Goal: Book appointment/travel/reservation

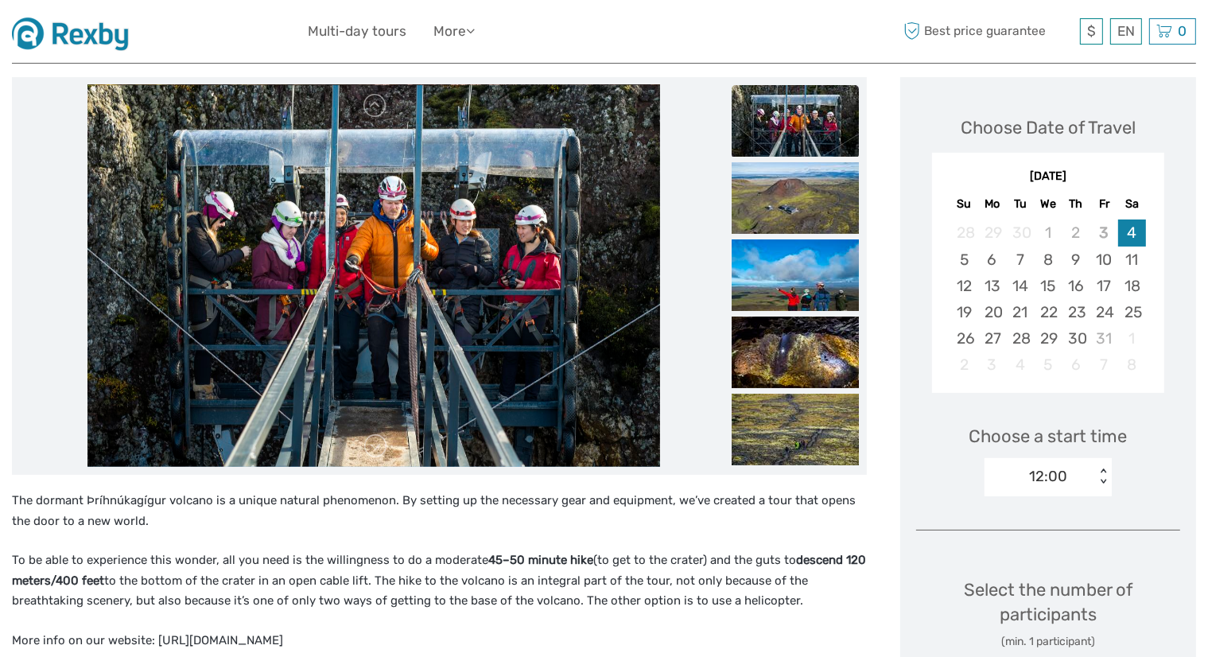
scroll to position [138, 0]
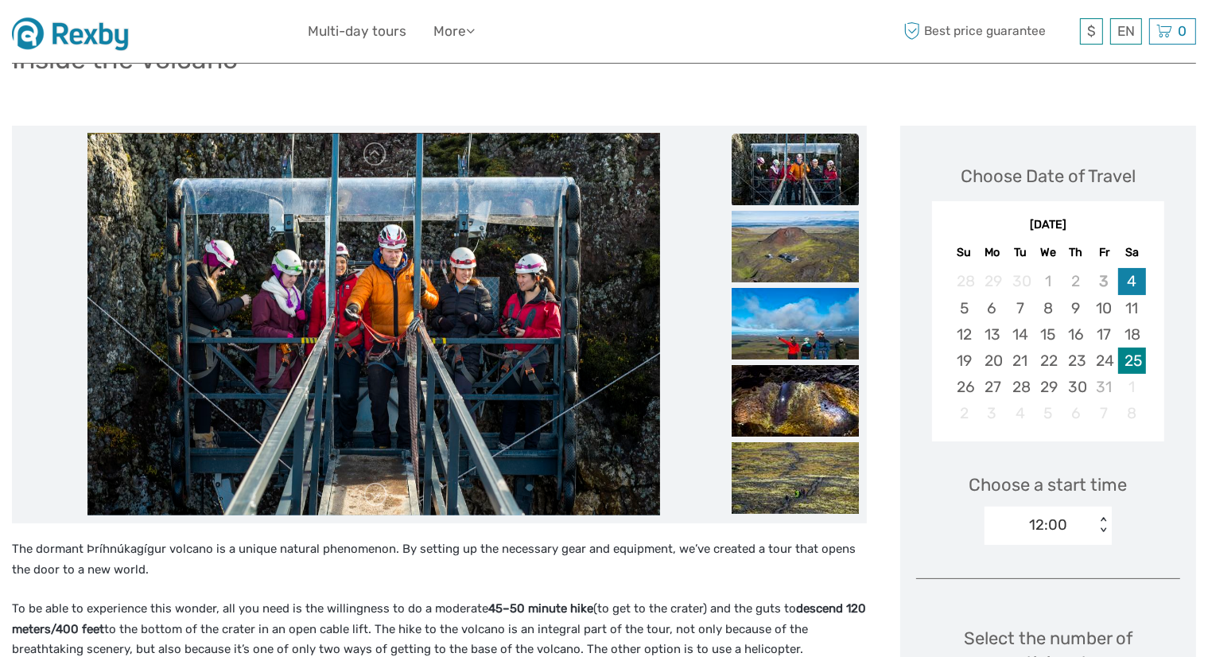
click at [1136, 362] on div "25" at bounding box center [1132, 361] width 28 height 26
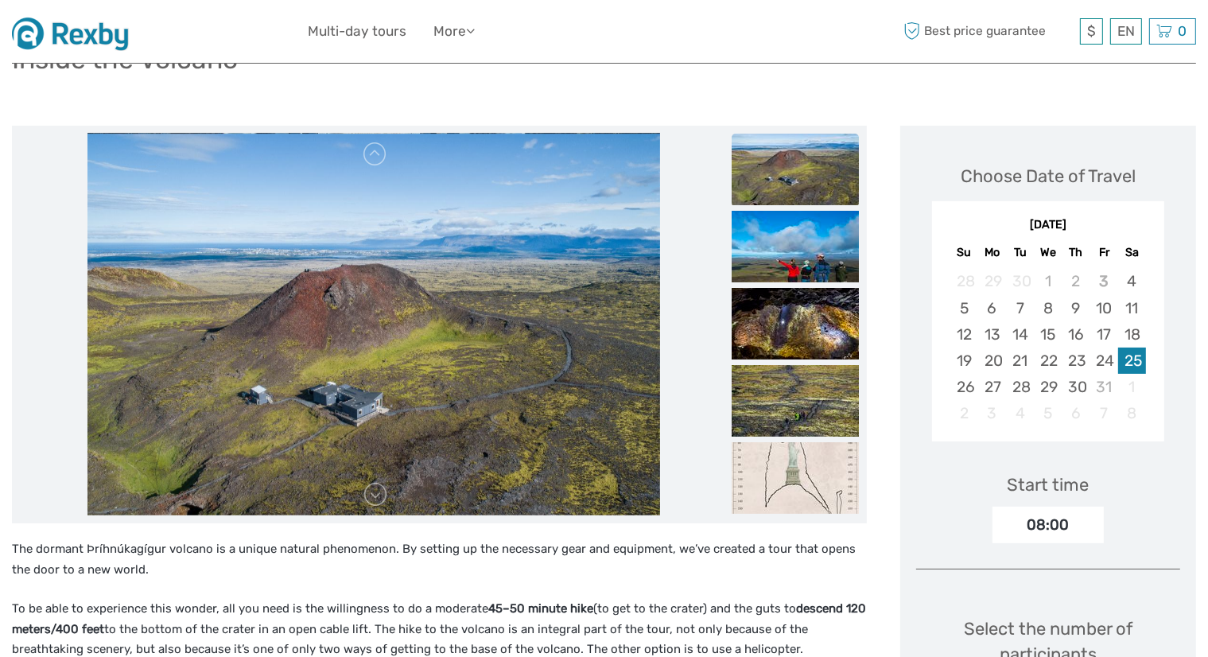
scroll to position [0, 0]
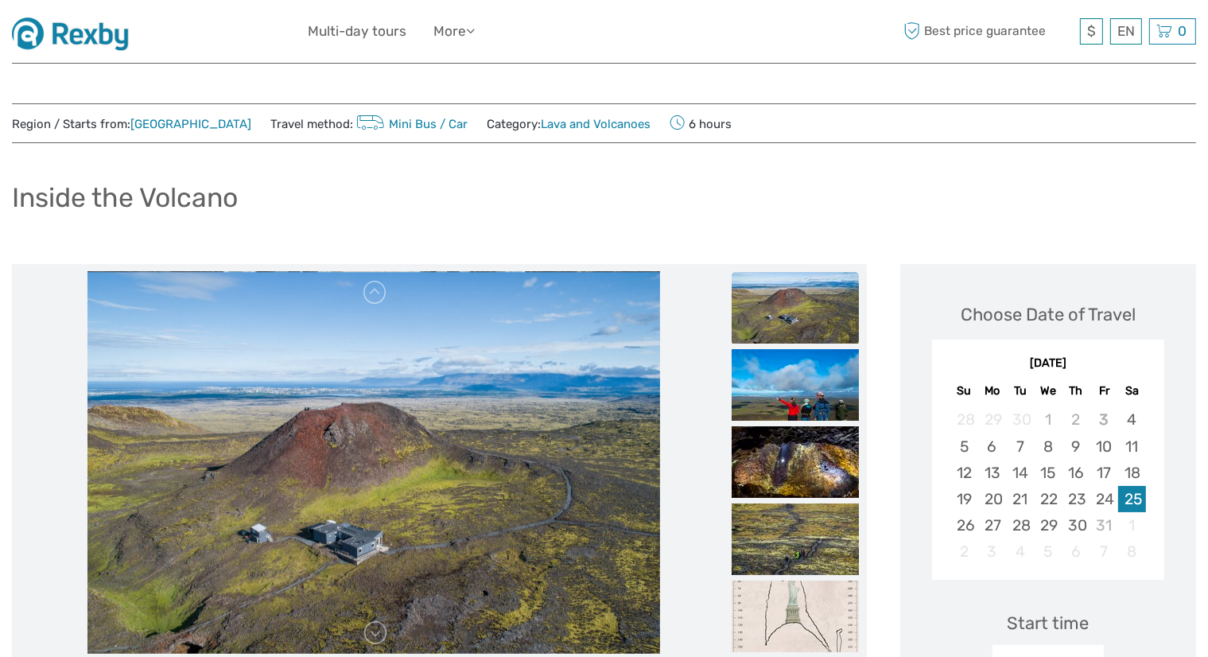
click at [133, 42] on img at bounding box center [76, 31] width 128 height 39
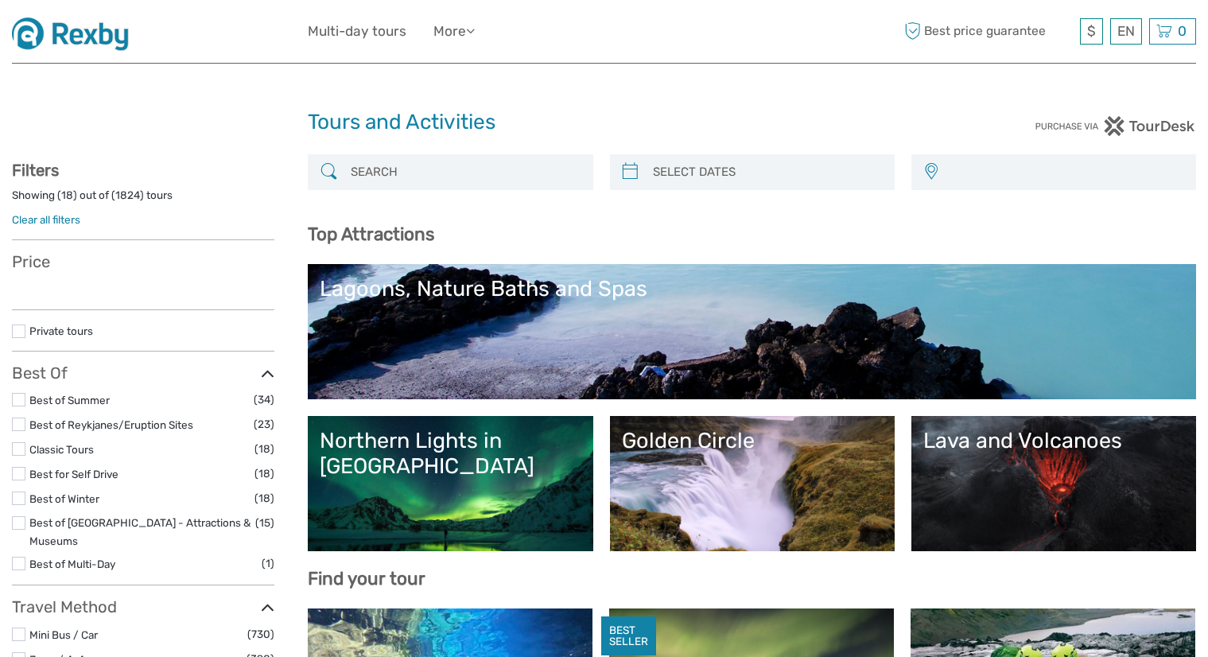
select select
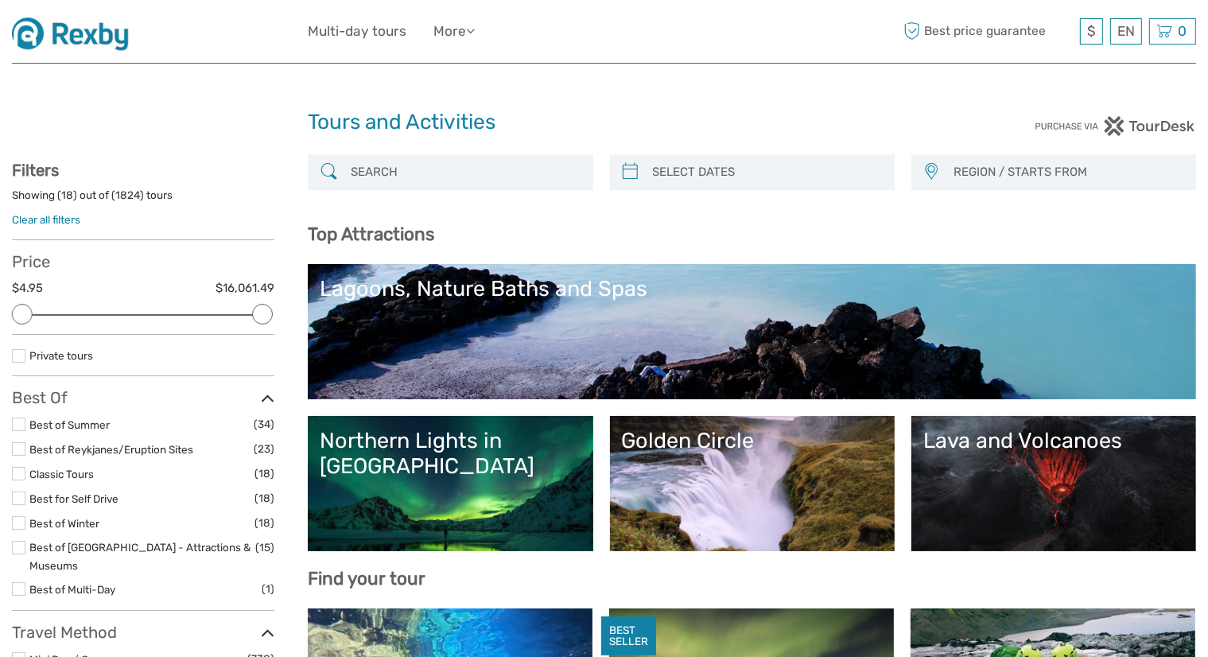
click at [496, 179] on input "search" at bounding box center [464, 172] width 240 height 28
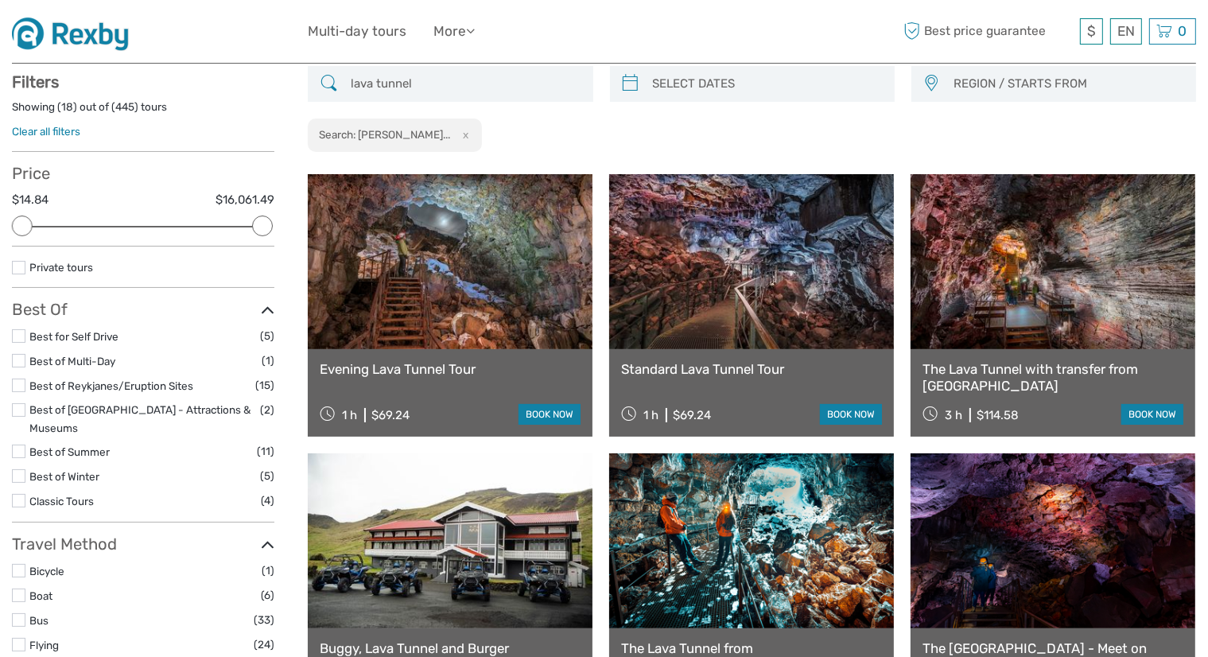
scroll to position [89, 0]
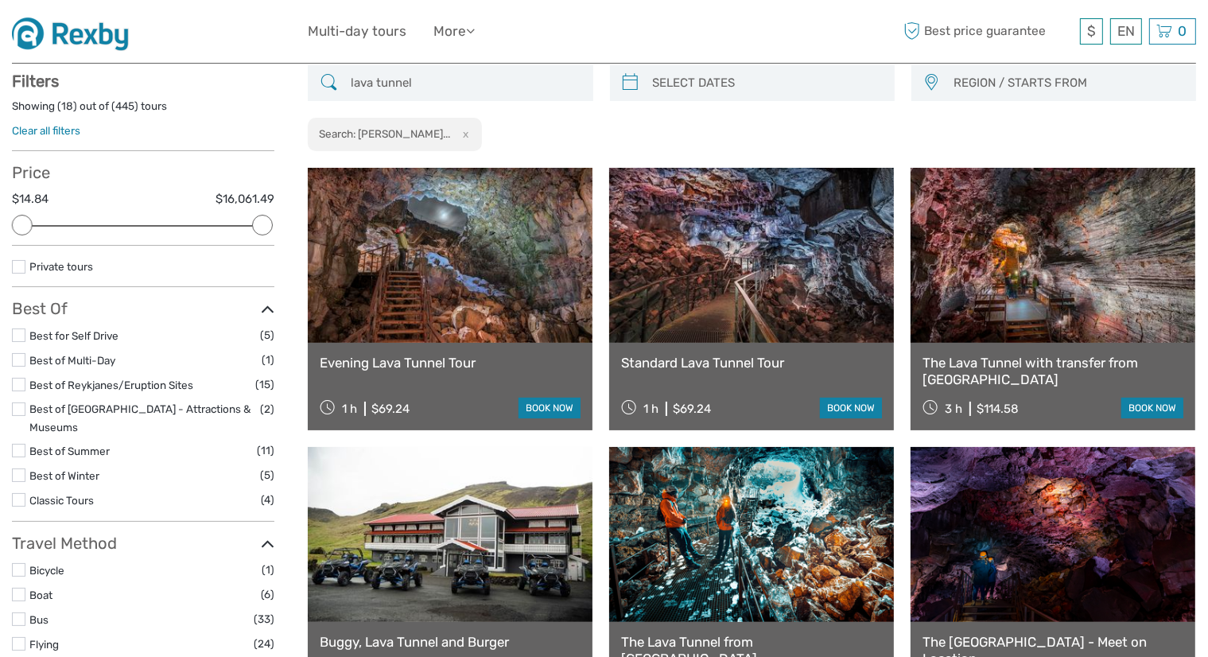
type input "lava tunnel"
click at [722, 304] on link at bounding box center [751, 255] width 285 height 175
